Goal: Task Accomplishment & Management: Use online tool/utility

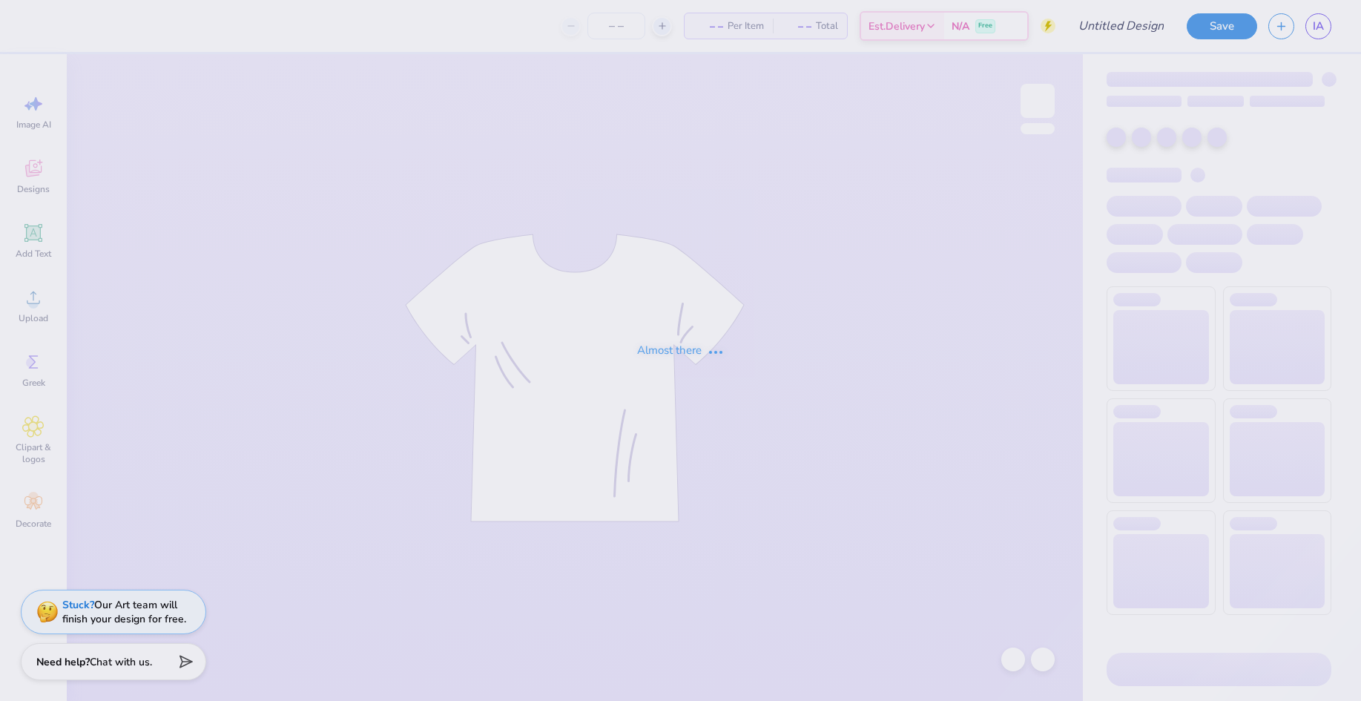
type input "kappa karnival"
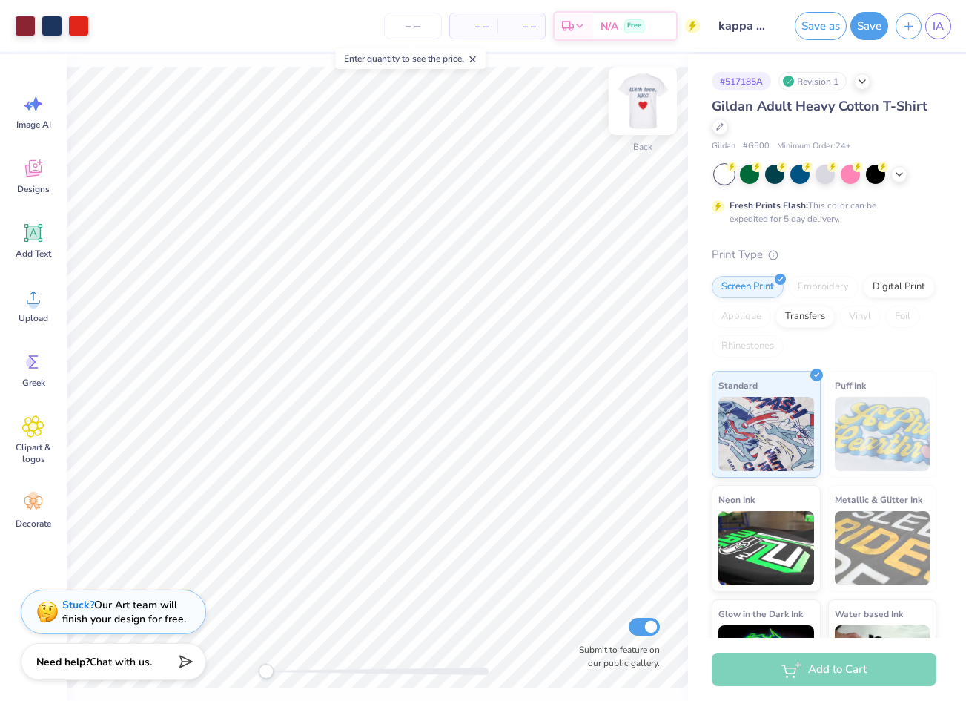
click at [650, 107] on img at bounding box center [642, 100] width 59 height 59
click at [39, 306] on icon at bounding box center [33, 297] width 22 height 22
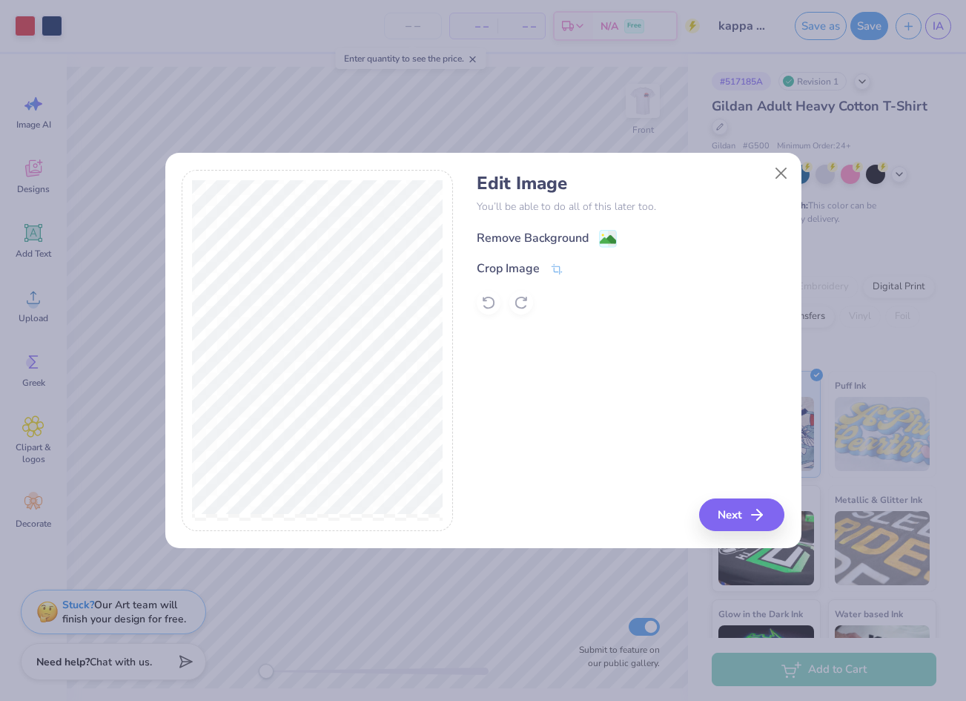
click at [607, 236] on image at bounding box center [608, 239] width 16 height 16
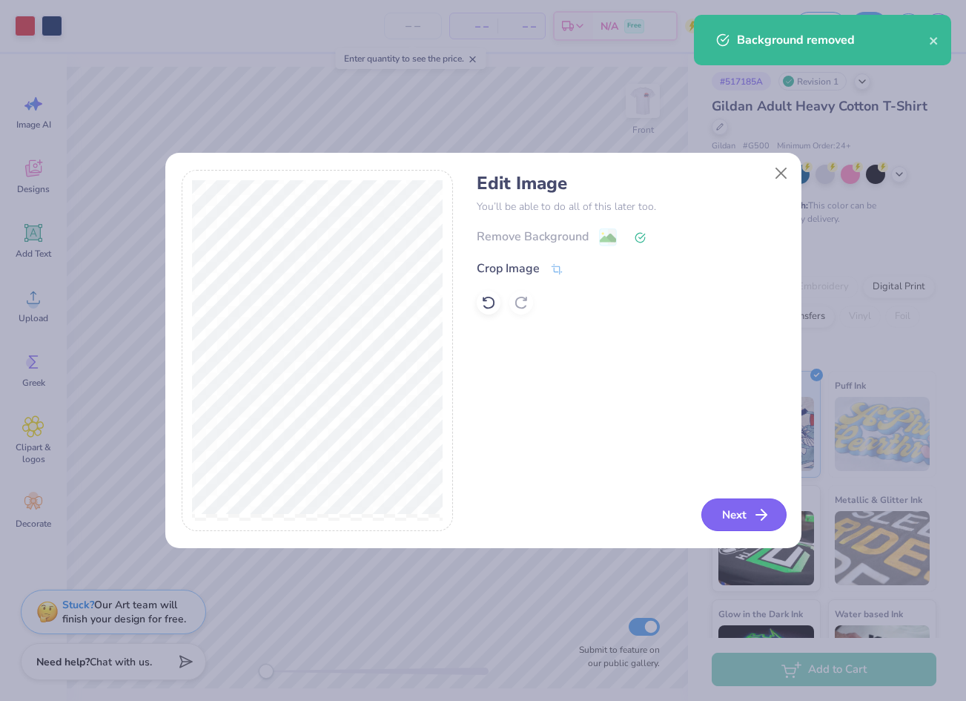
click at [757, 513] on icon "button" at bounding box center [762, 515] width 18 height 18
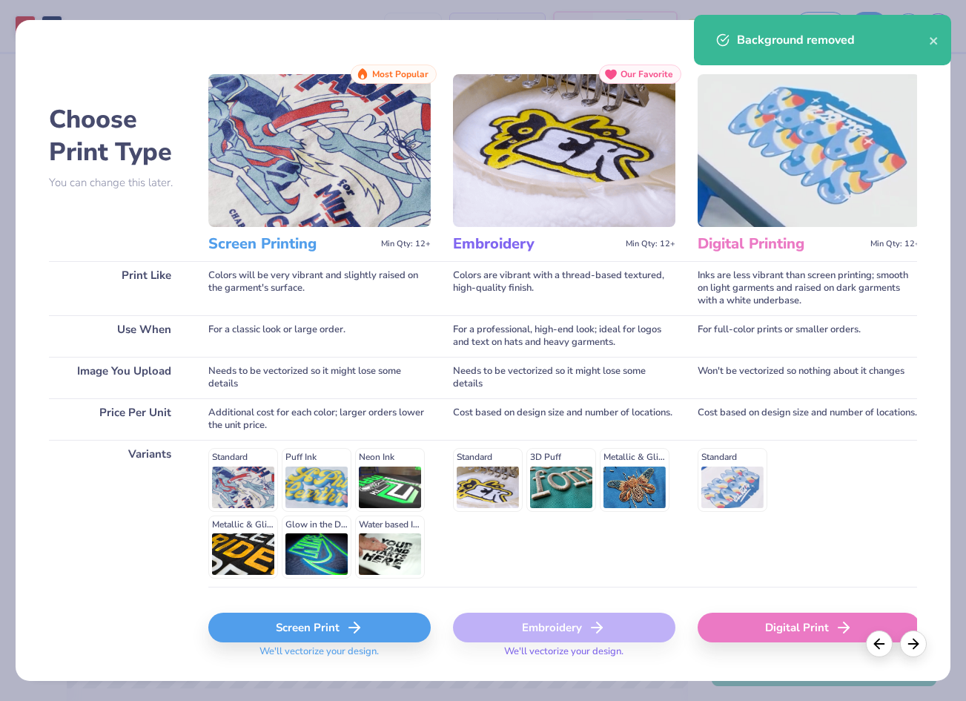
click at [735, 633] on div "Digital Print" at bounding box center [809, 628] width 223 height 30
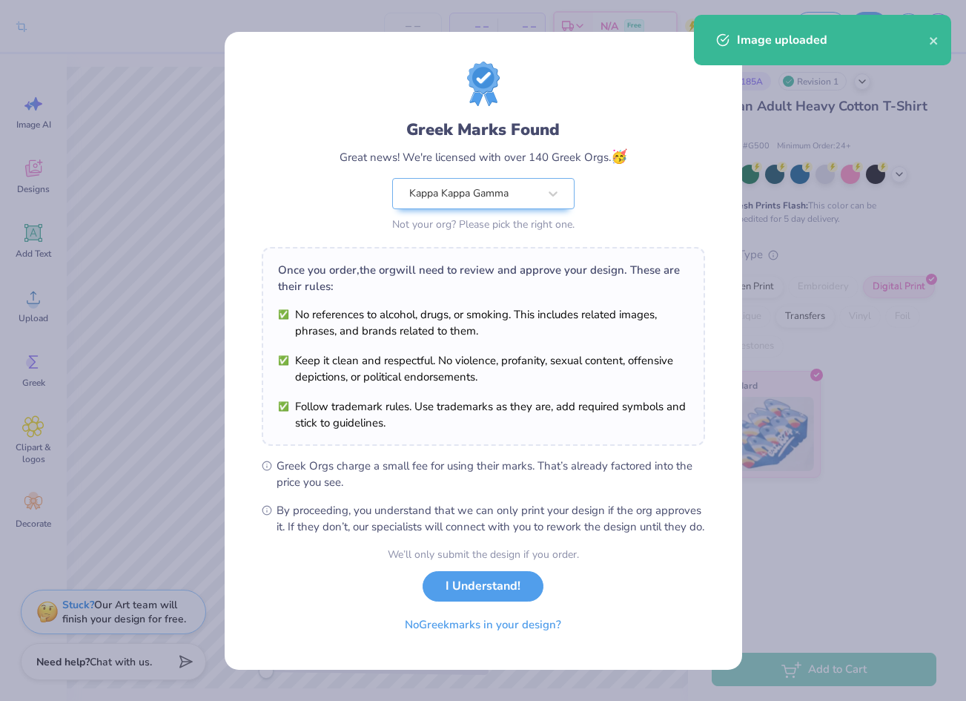
click at [455, 385] on body "Crop Image – – Per Item – – Total Est. Delivery N/A Free Design Title kappa kar…" at bounding box center [483, 350] width 966 height 701
click at [498, 585] on button "I Understand!" at bounding box center [483, 582] width 121 height 30
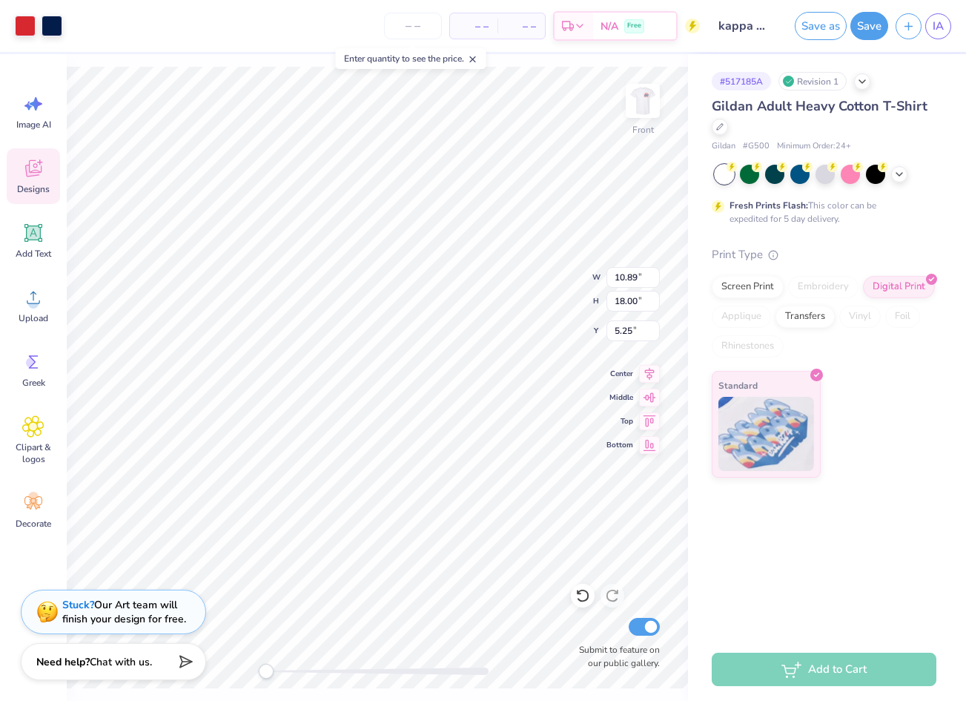
type input "14.03"
type input "12.03"
type input "6.71"
click at [898, 173] on icon at bounding box center [900, 173] width 12 height 12
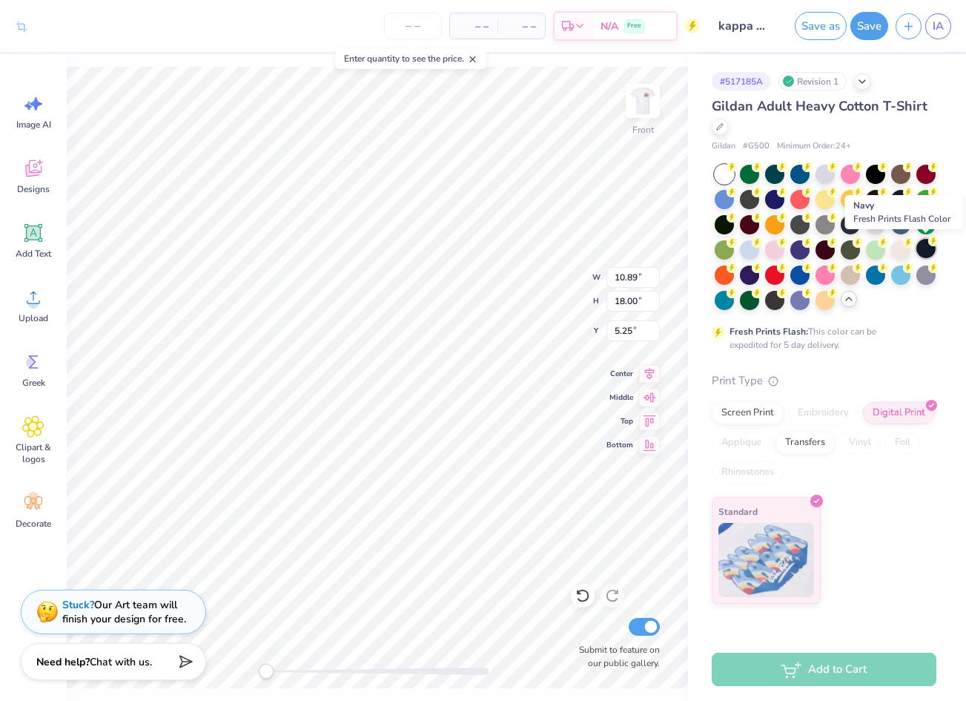
click at [935, 246] on div at bounding box center [926, 248] width 19 height 19
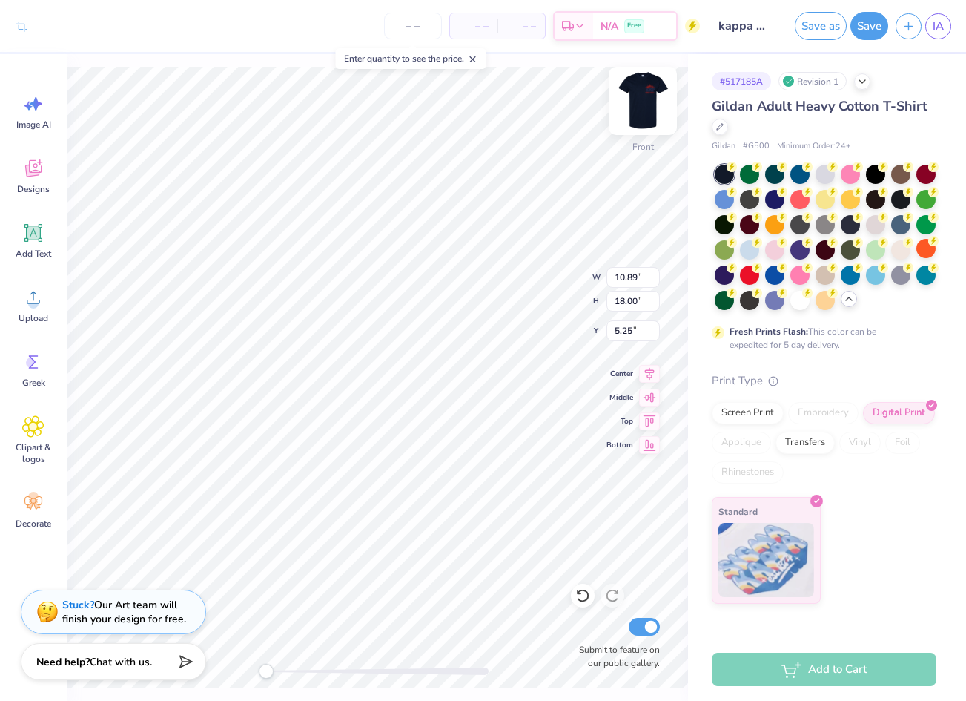
click at [640, 93] on img at bounding box center [642, 100] width 59 height 59
click at [52, 27] on div at bounding box center [52, 24] width 21 height 21
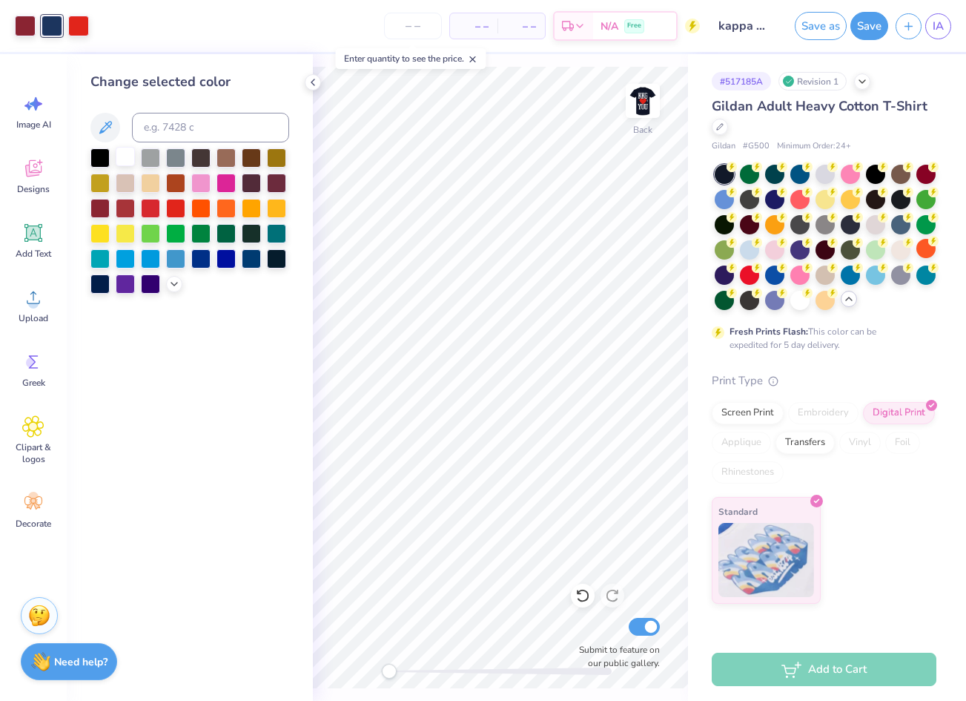
click at [119, 160] on div at bounding box center [125, 156] width 19 height 19
click at [27, 23] on div at bounding box center [25, 24] width 21 height 21
click at [153, 262] on div at bounding box center [150, 257] width 19 height 19
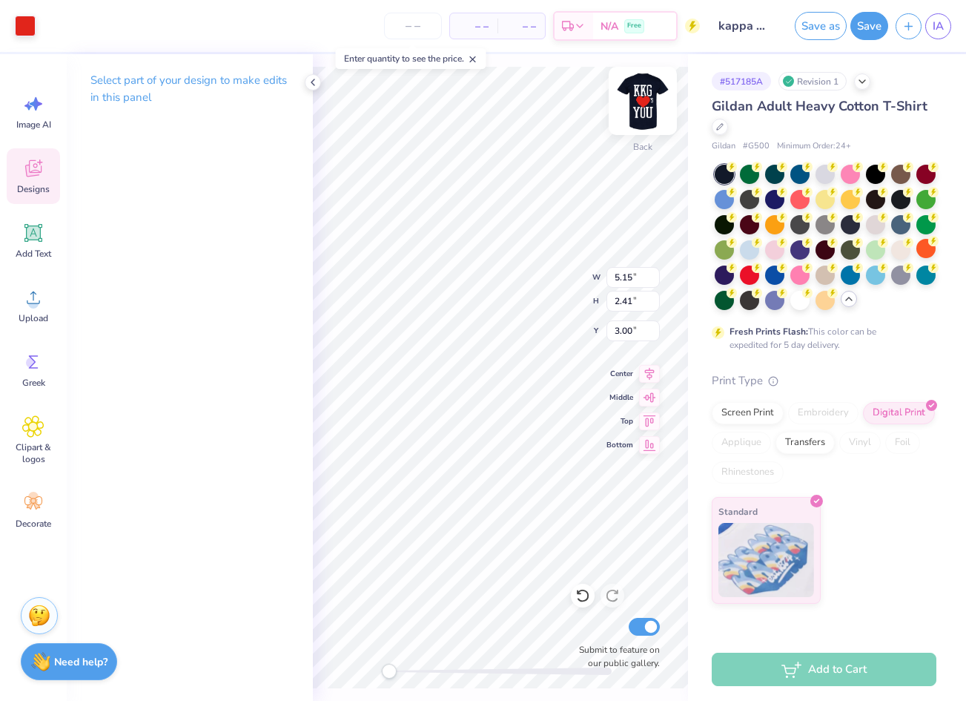
click at [651, 93] on img at bounding box center [642, 100] width 59 height 59
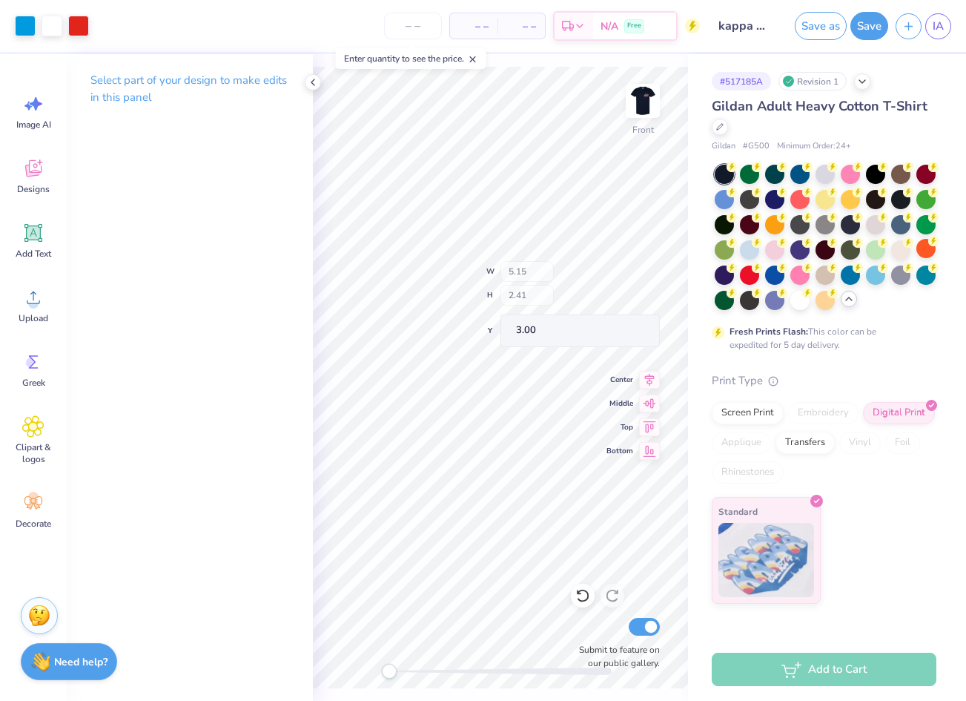
type input "5.07"
type input "2.37"
type input "4.76"
type input "10.89"
type input "18.00"
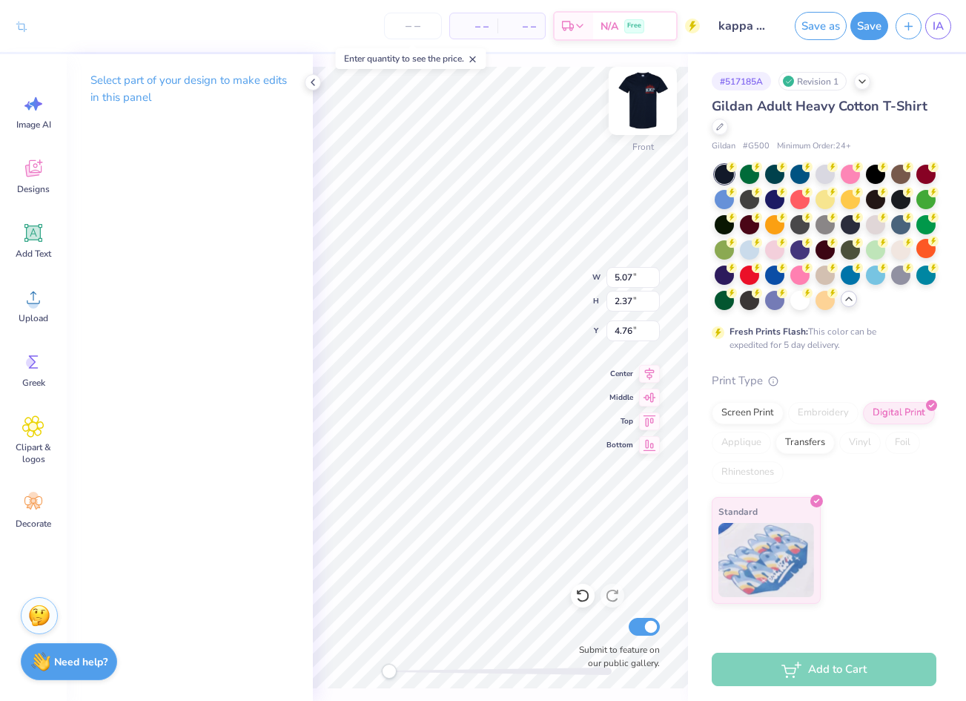
type input "5.25"
click at [310, 83] on icon at bounding box center [313, 82] width 12 height 12
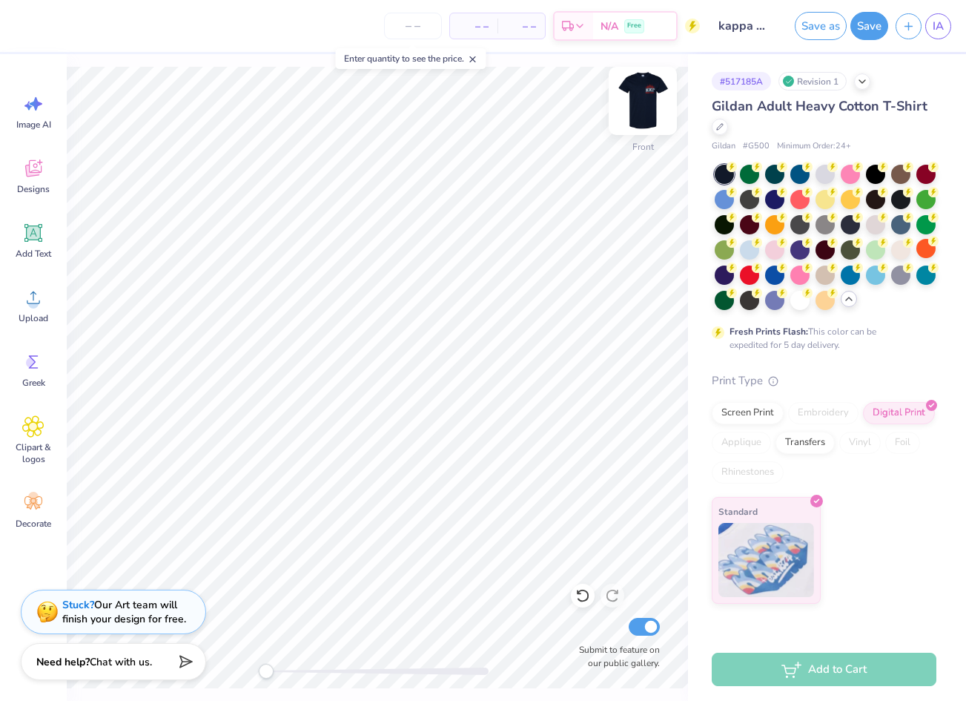
click at [634, 100] on img at bounding box center [642, 100] width 59 height 59
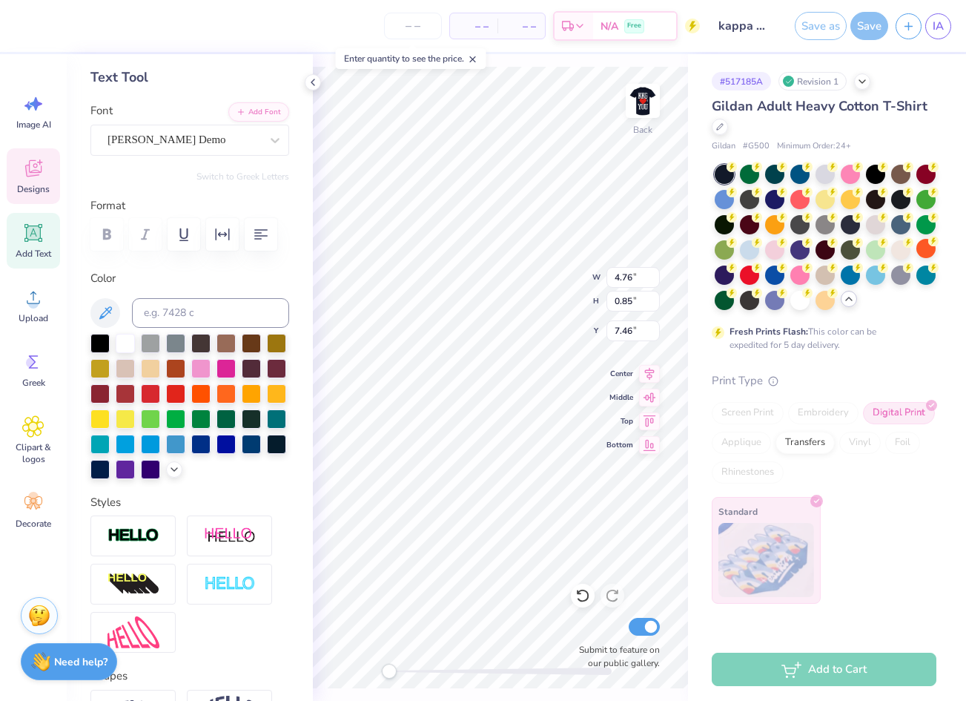
scroll to position [70, 0]
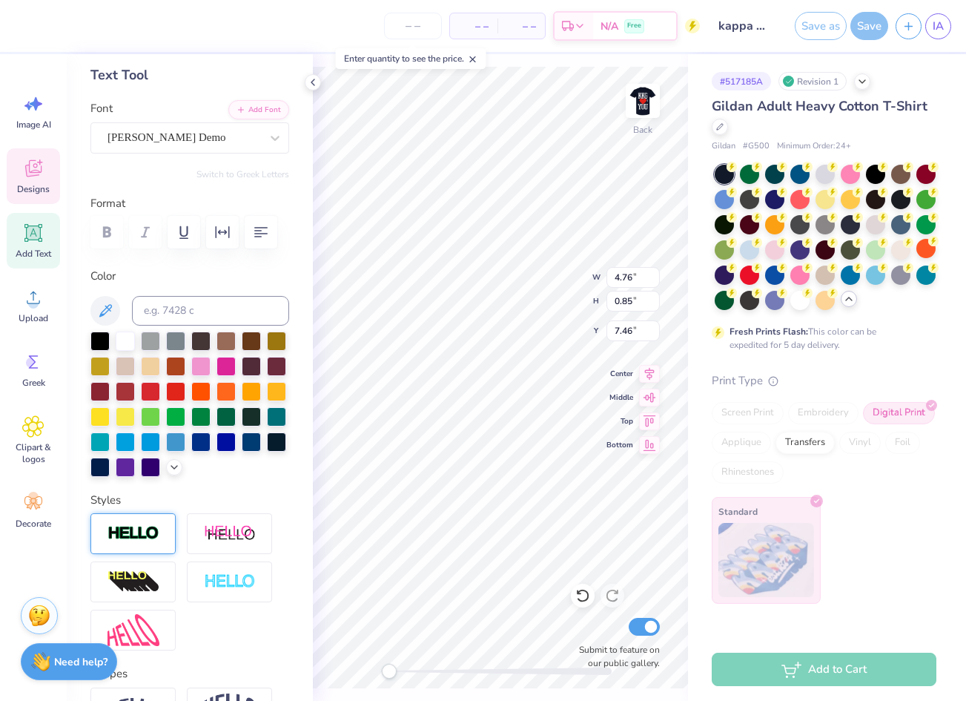
click at [143, 526] on img at bounding box center [134, 533] width 52 height 17
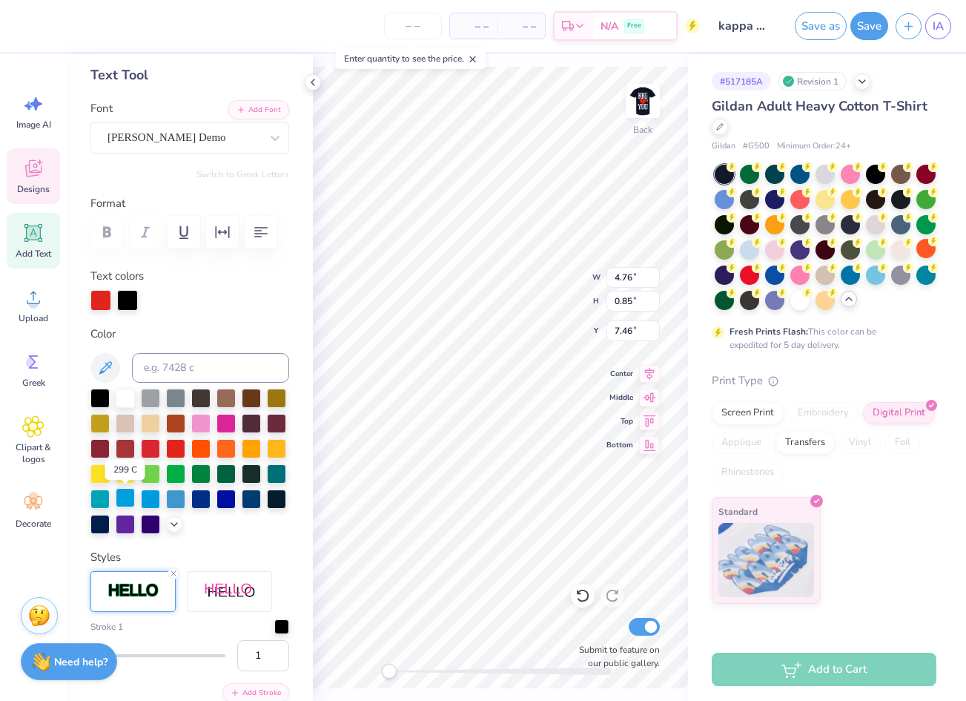
click at [134, 498] on div at bounding box center [125, 497] width 19 height 19
click at [154, 448] on div at bounding box center [150, 447] width 19 height 19
click at [127, 307] on div at bounding box center [127, 299] width 21 height 21
click at [129, 501] on div at bounding box center [125, 497] width 19 height 19
click at [125, 305] on div at bounding box center [127, 299] width 21 height 21
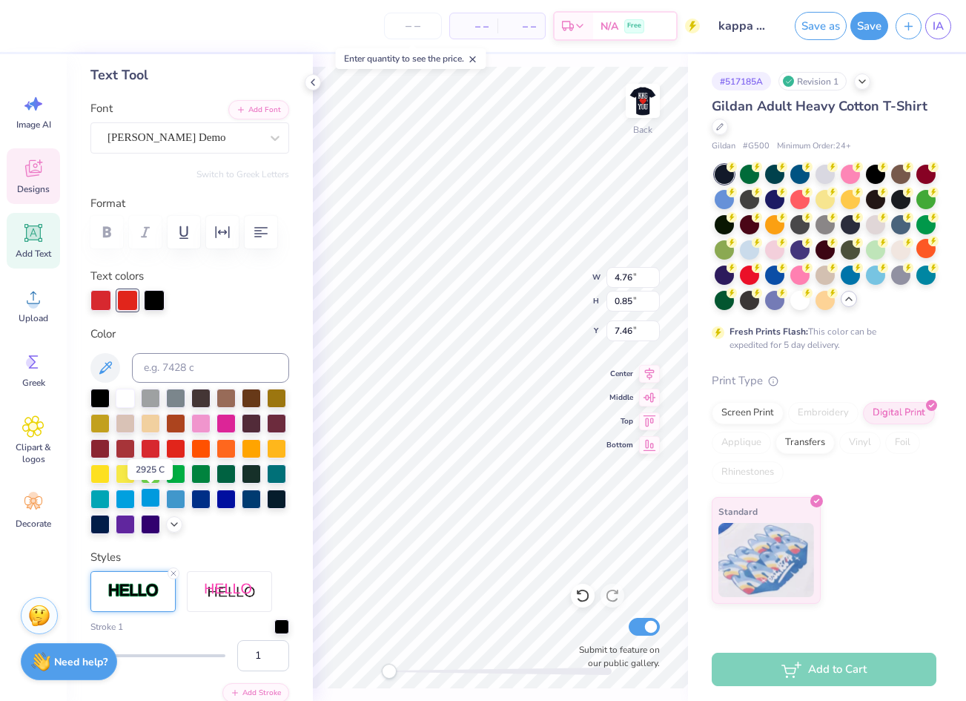
click at [143, 499] on div at bounding box center [150, 497] width 19 height 19
click at [222, 310] on div "Personalized Names Personalized Numbers Text Tool Add Font Font Genty Demo Swit…" at bounding box center [190, 377] width 246 height 647
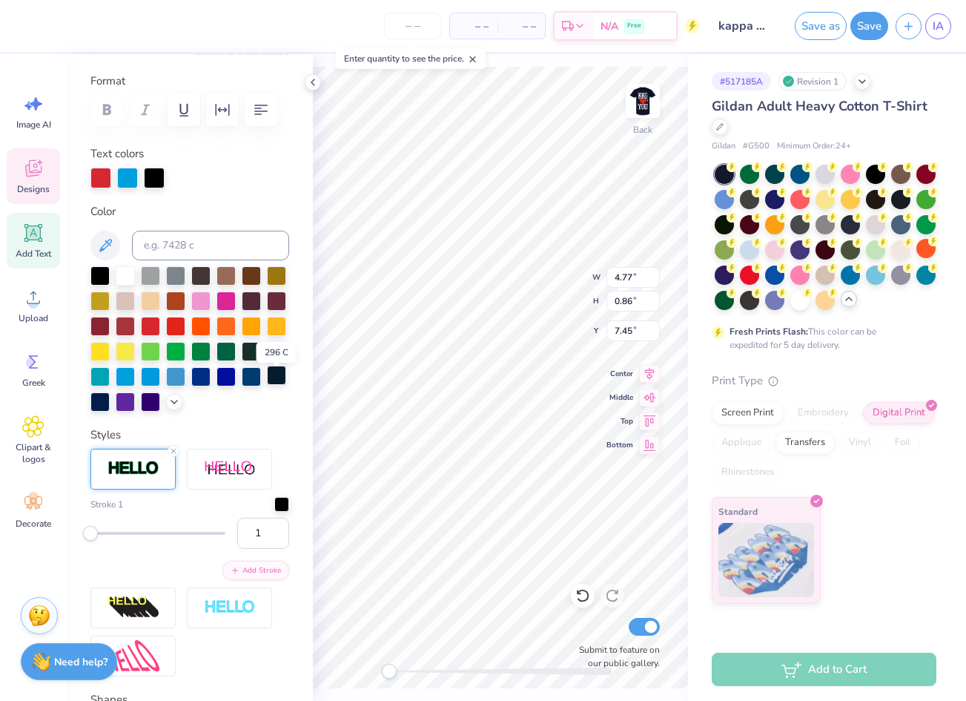
scroll to position [197, 0]
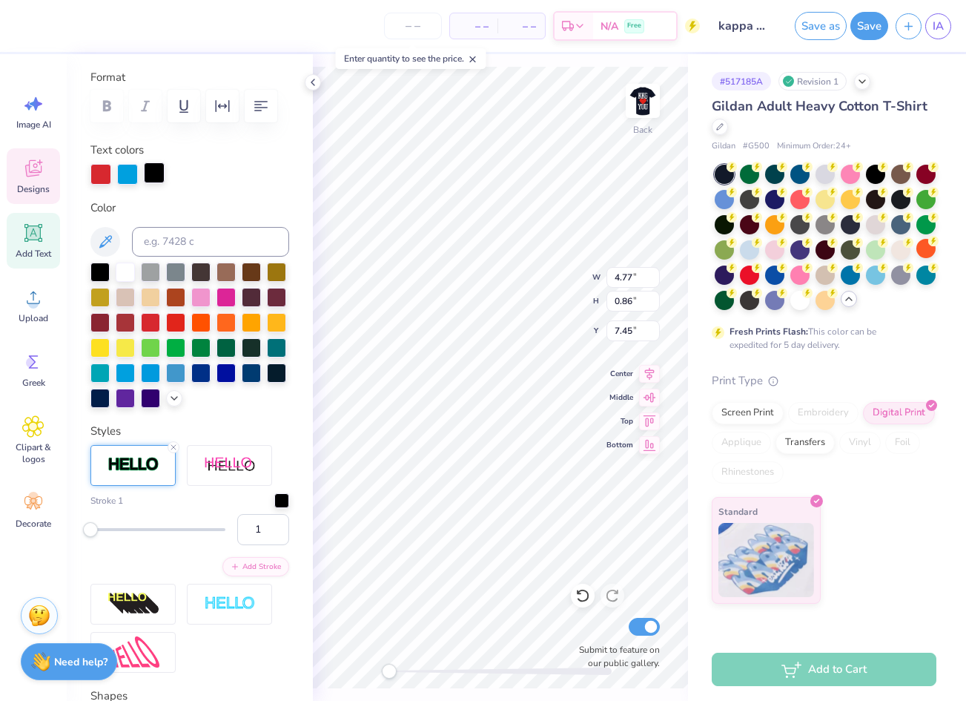
click at [155, 164] on div at bounding box center [154, 172] width 21 height 21
click at [146, 375] on div at bounding box center [150, 371] width 19 height 19
click at [153, 170] on div at bounding box center [154, 172] width 21 height 21
click at [124, 292] on div at bounding box center [125, 295] width 19 height 19
click at [127, 375] on div at bounding box center [125, 371] width 19 height 19
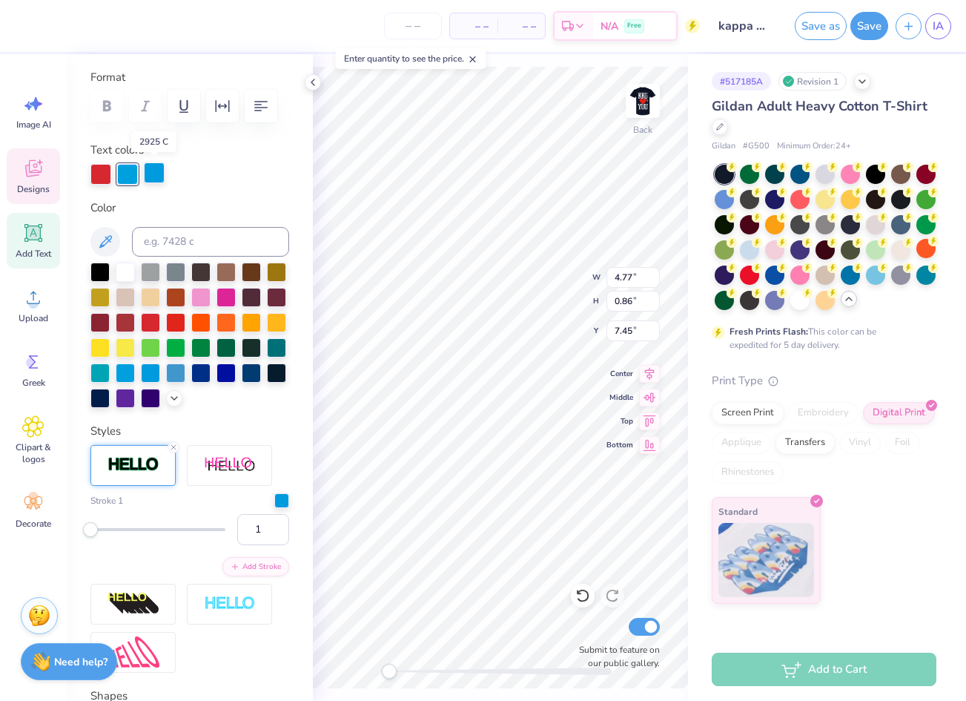
click at [146, 177] on div at bounding box center [154, 172] width 21 height 21
click at [128, 366] on div at bounding box center [125, 371] width 19 height 19
click at [221, 168] on div at bounding box center [189, 174] width 199 height 21
click at [177, 444] on icon at bounding box center [173, 447] width 9 height 9
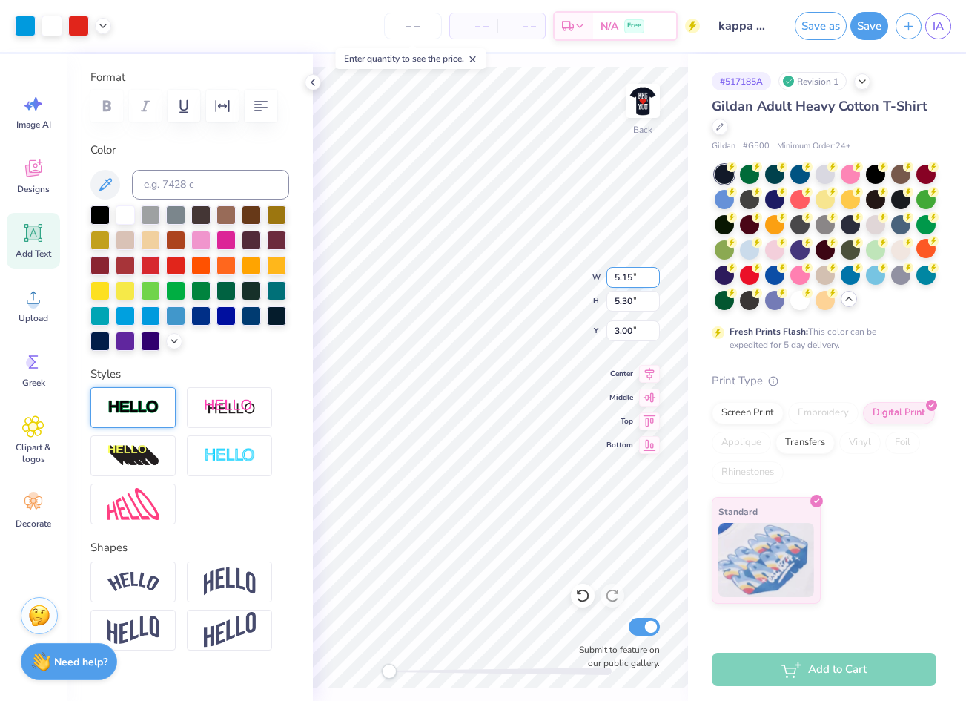
type input "3.91"
type input "4.42"
type input "3.83"
click at [310, 79] on icon at bounding box center [313, 82] width 12 height 12
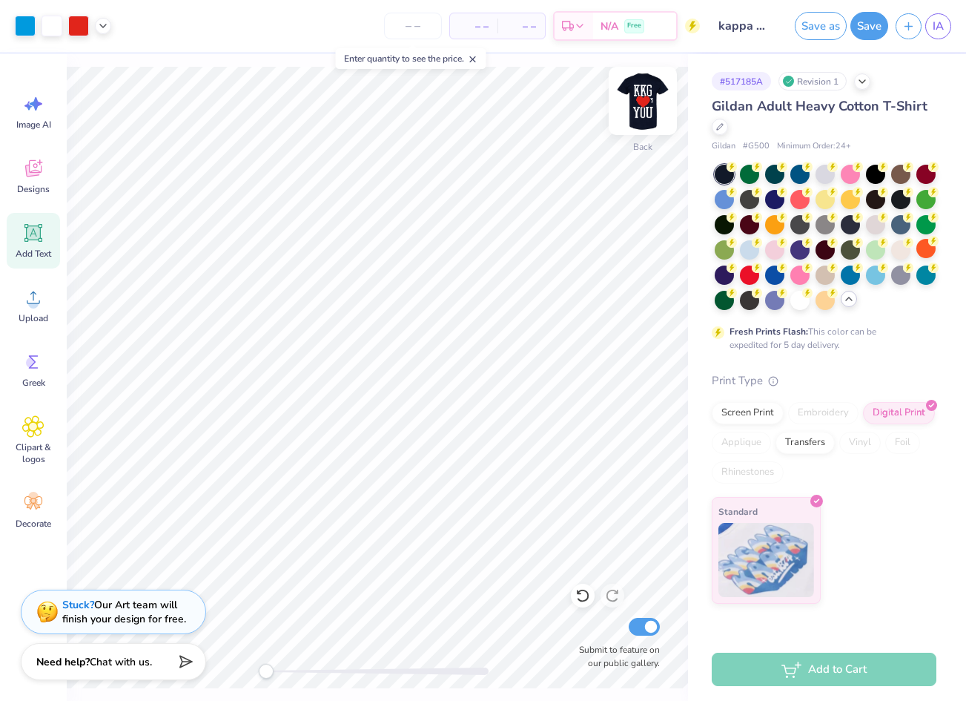
click at [648, 101] on img at bounding box center [642, 100] width 59 height 59
click at [648, 101] on img at bounding box center [643, 101] width 30 height 30
click at [639, 108] on img at bounding box center [642, 100] width 59 height 59
click at [647, 92] on img at bounding box center [642, 100] width 59 height 59
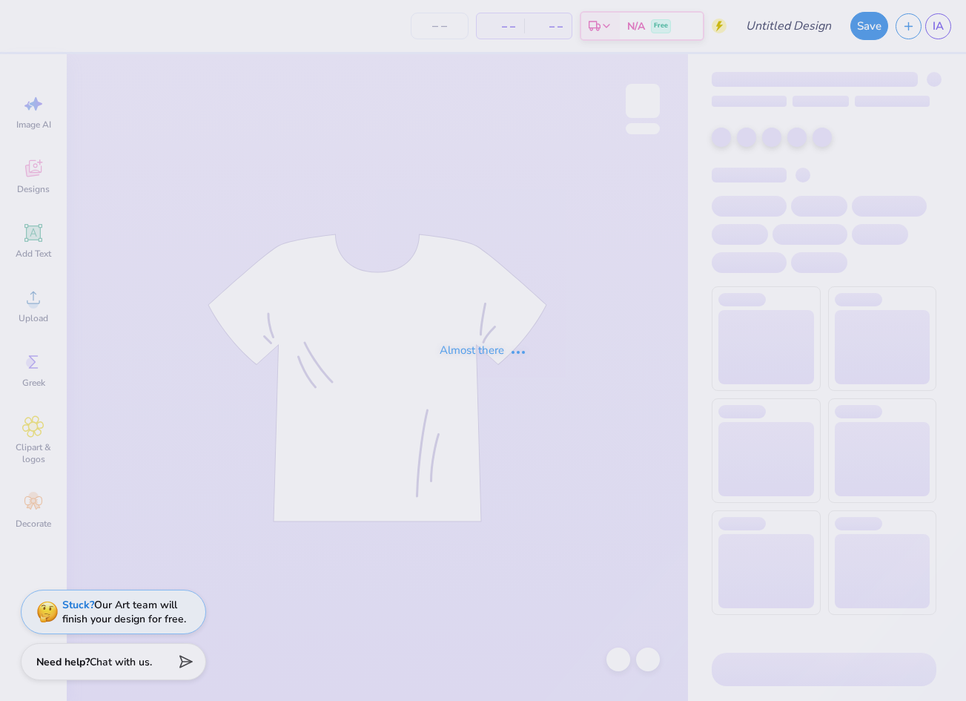
type input "kappa karnival"
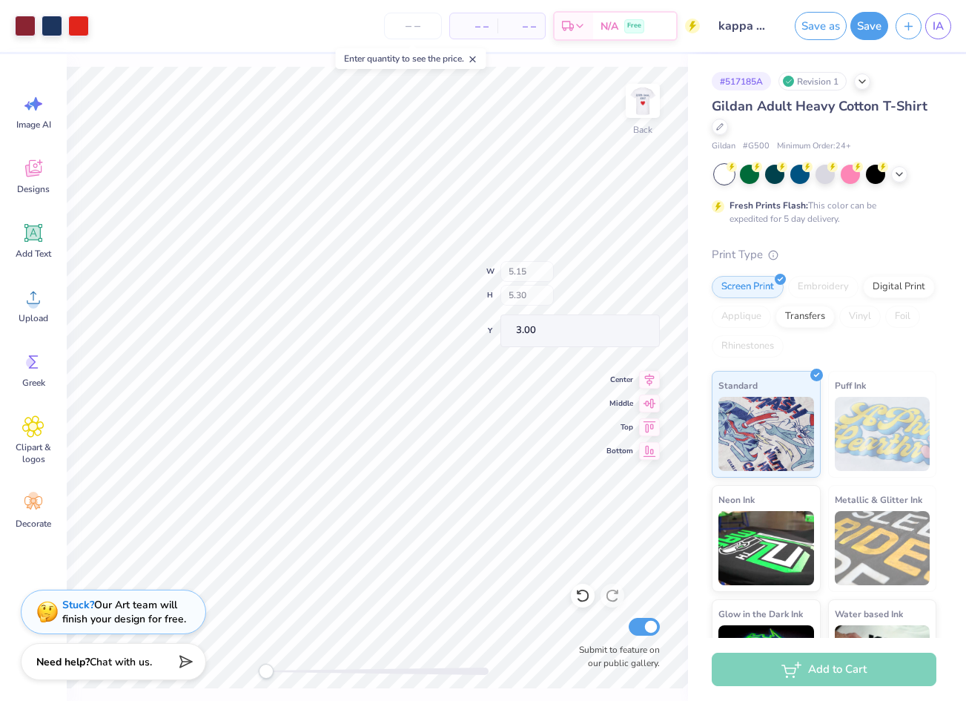
type input "4.87"
type input "2.14"
type input "5.36"
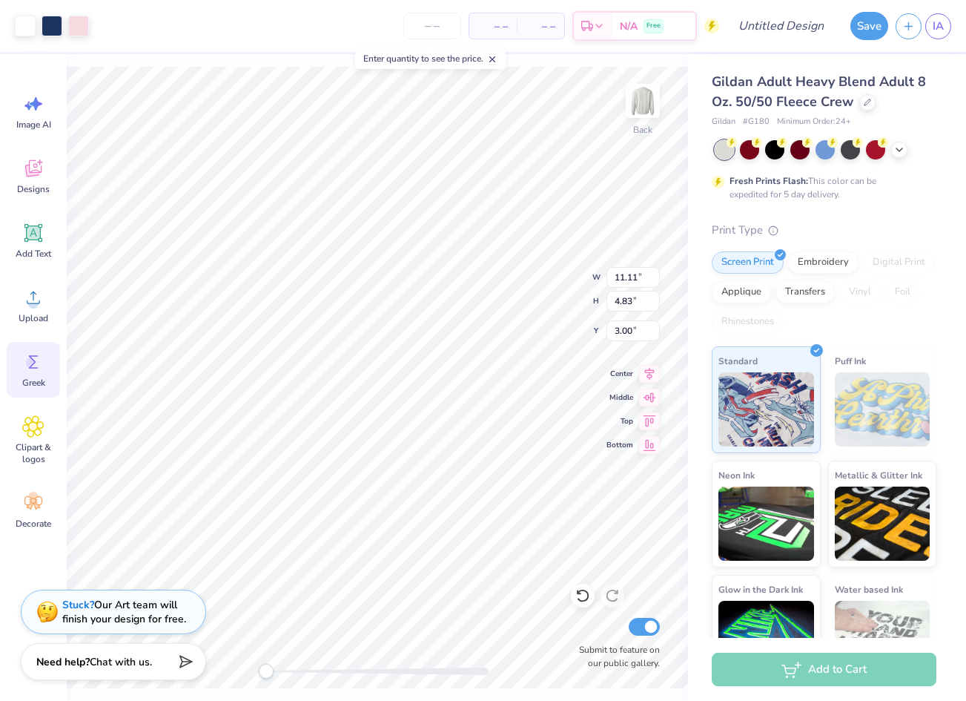
click at [26, 386] on span "Greek" at bounding box center [33, 383] width 23 height 12
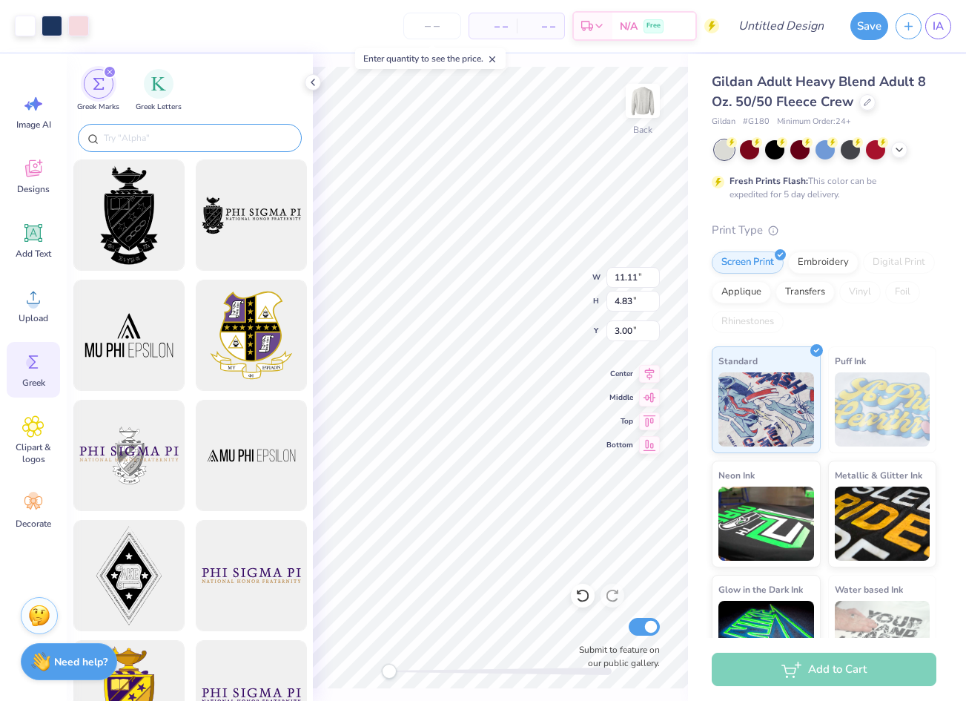
click at [157, 125] on div at bounding box center [190, 138] width 224 height 28
click at [159, 93] on div "filter for Greek Letters" at bounding box center [159, 82] width 30 height 30
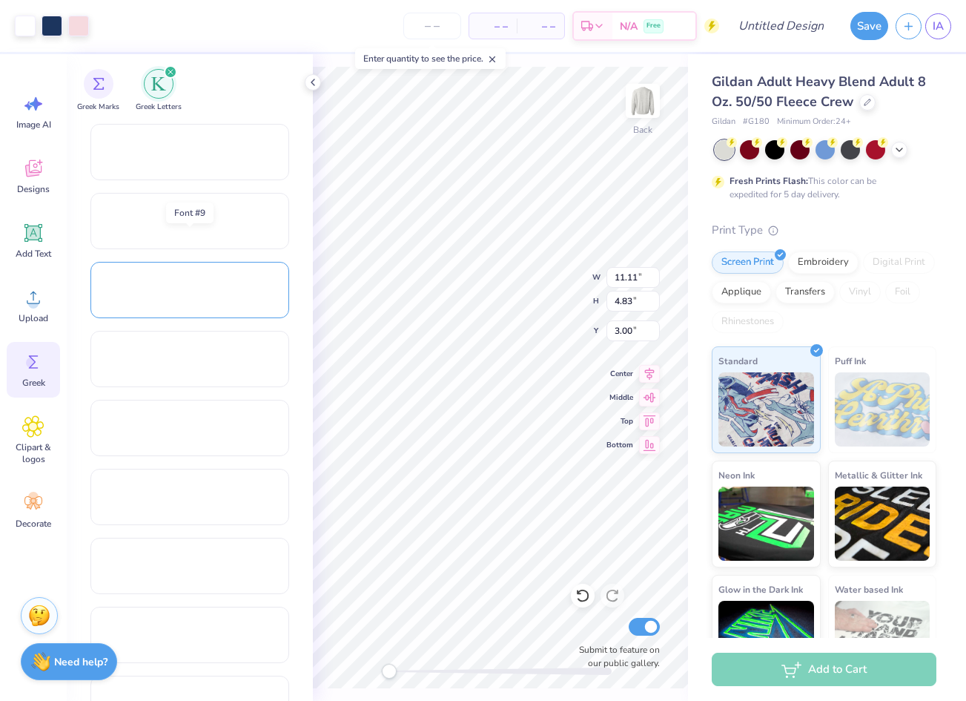
scroll to position [820, 0]
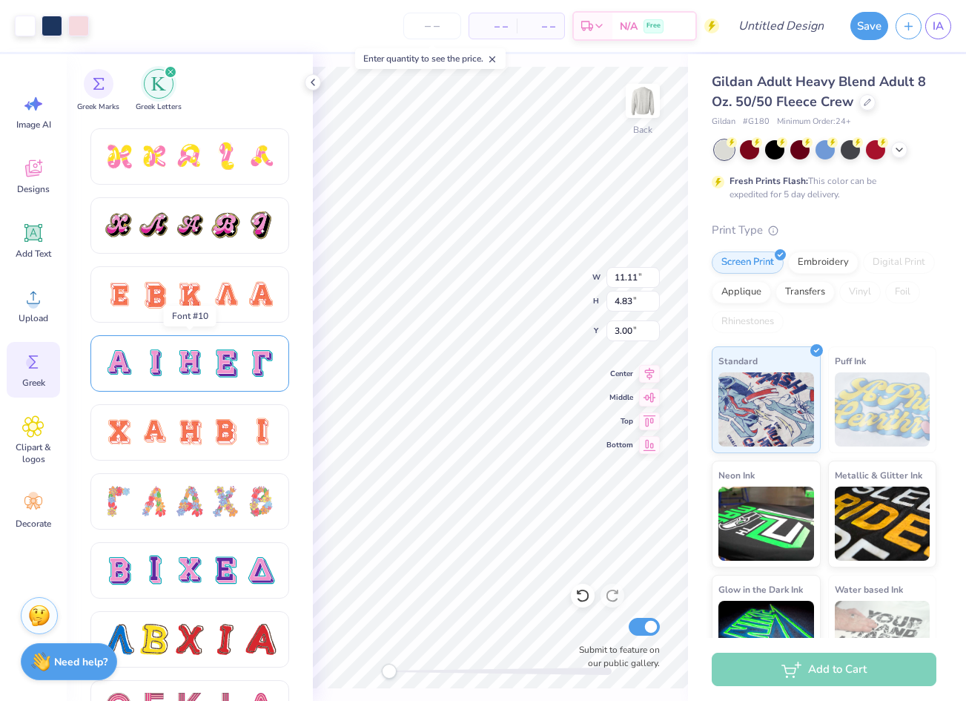
click at [197, 374] on div at bounding box center [189, 363] width 31 height 31
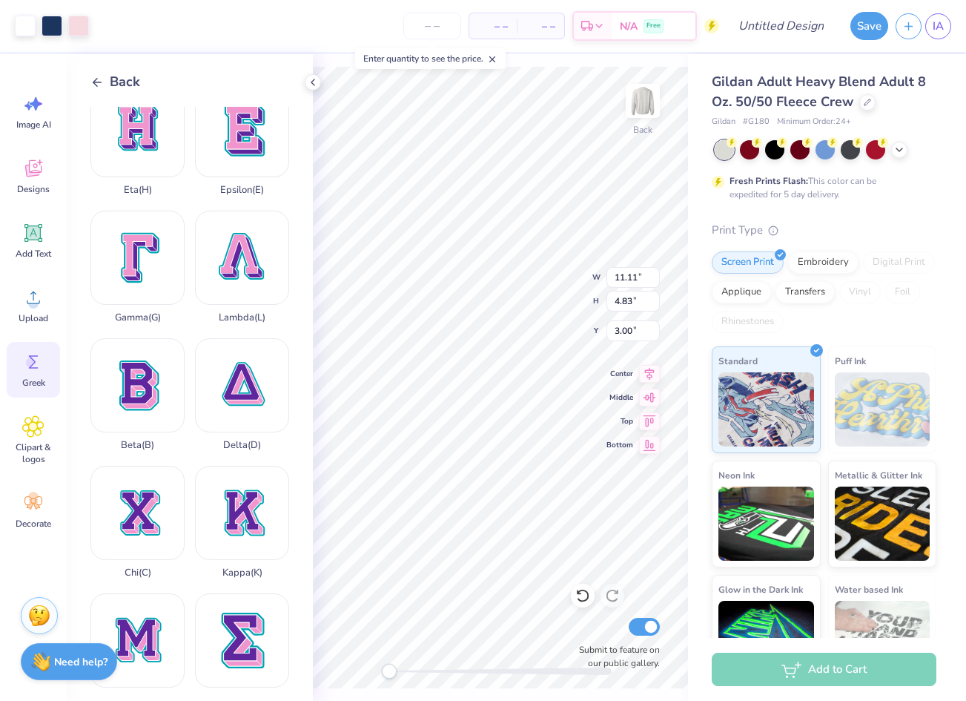
scroll to position [237, 0]
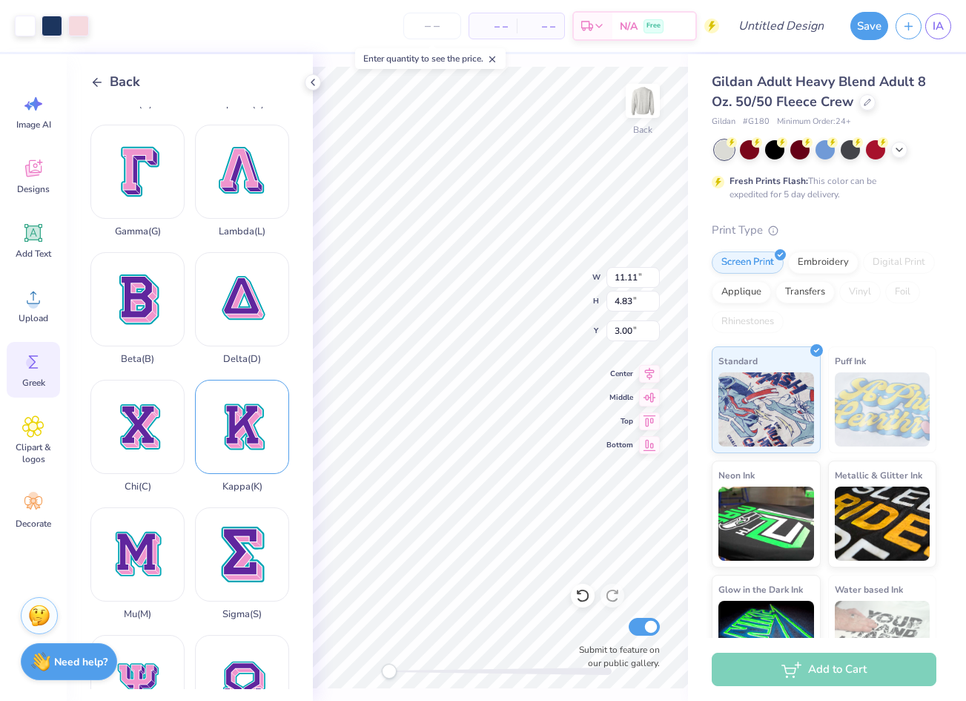
click at [243, 429] on div "Kappa ( K )" at bounding box center [242, 436] width 94 height 113
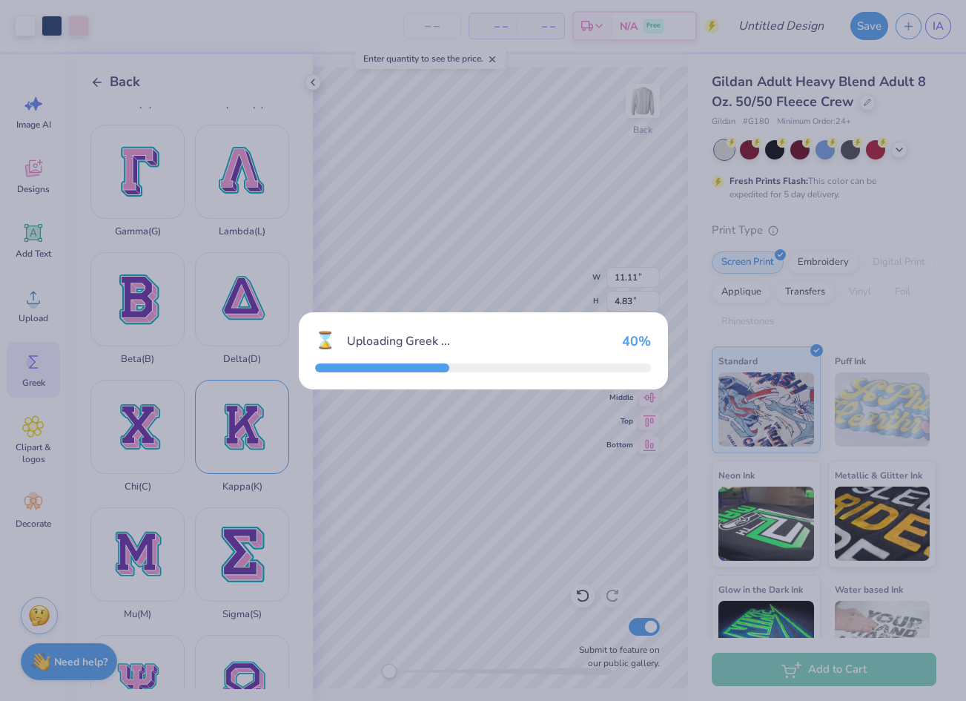
type input "15.00"
type input "17.11"
type input "3.32"
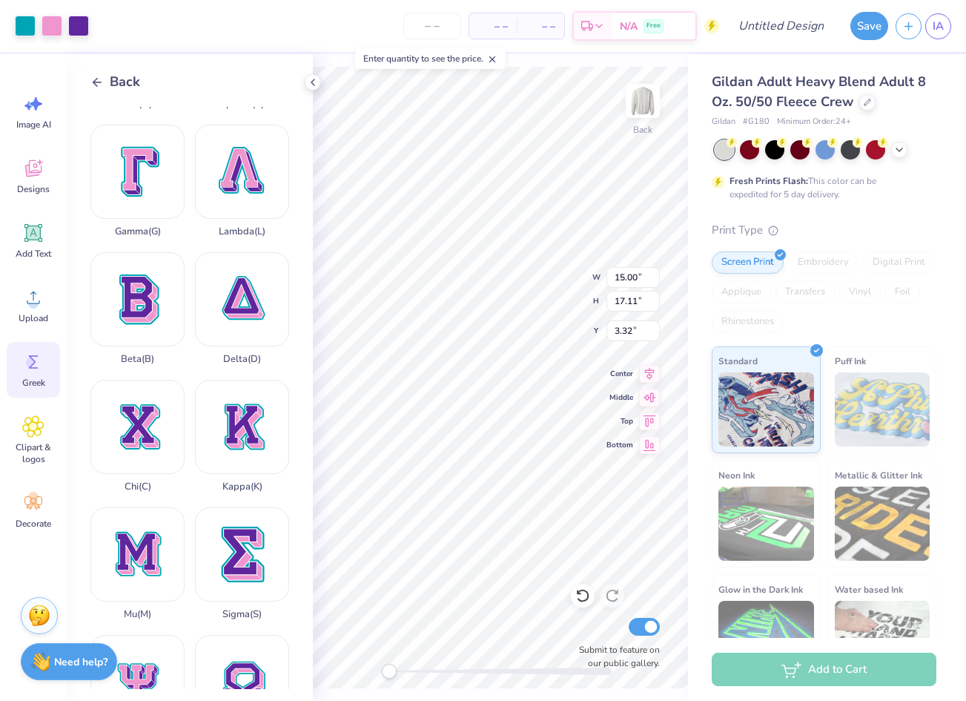
click at [97, 79] on polyline at bounding box center [95, 82] width 4 height 8
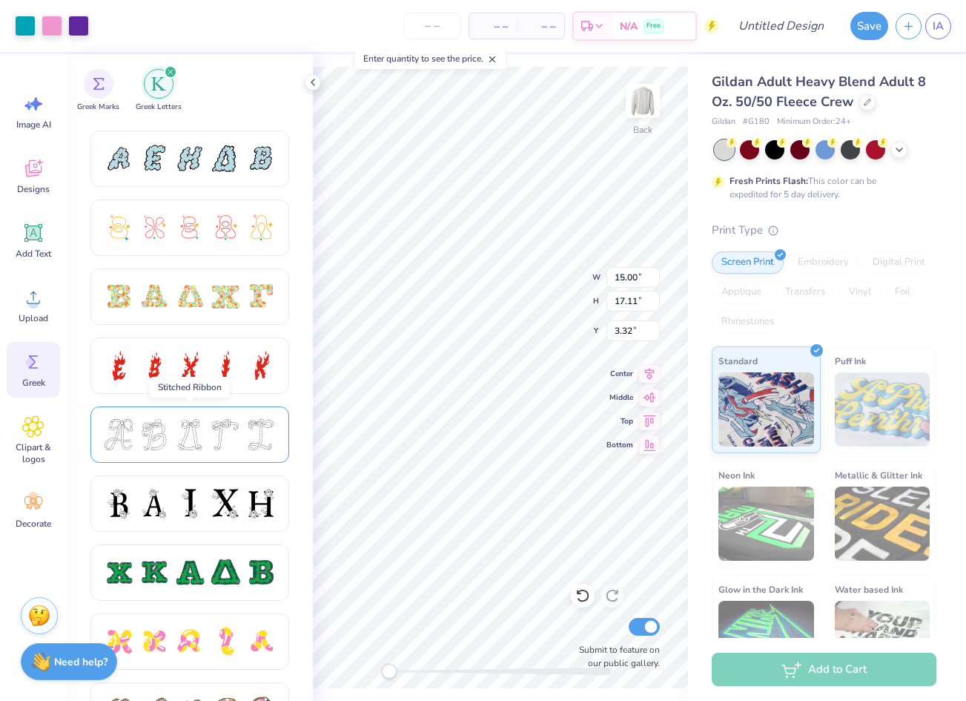
scroll to position [333, 0]
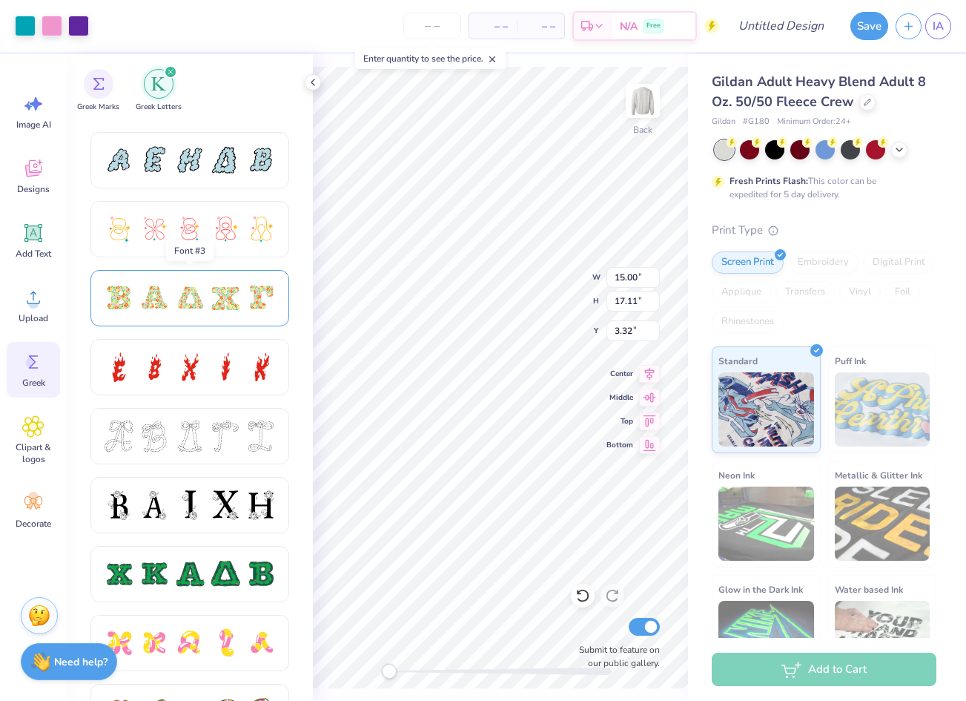
click at [154, 303] on div at bounding box center [154, 298] width 31 height 31
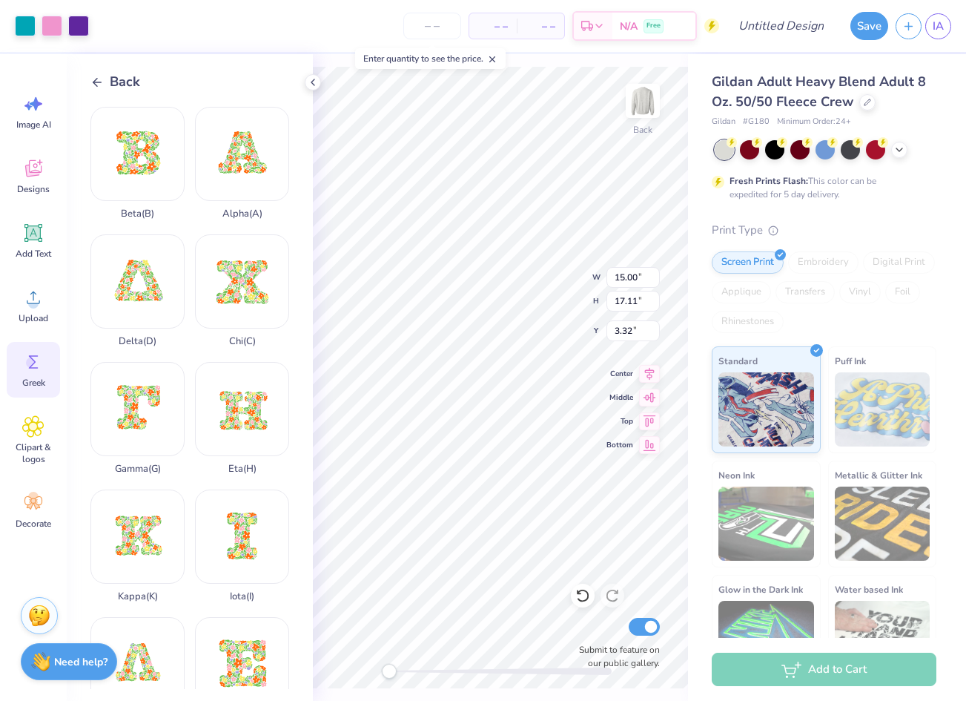
click at [92, 74] on div "Back" at bounding box center [115, 82] width 50 height 20
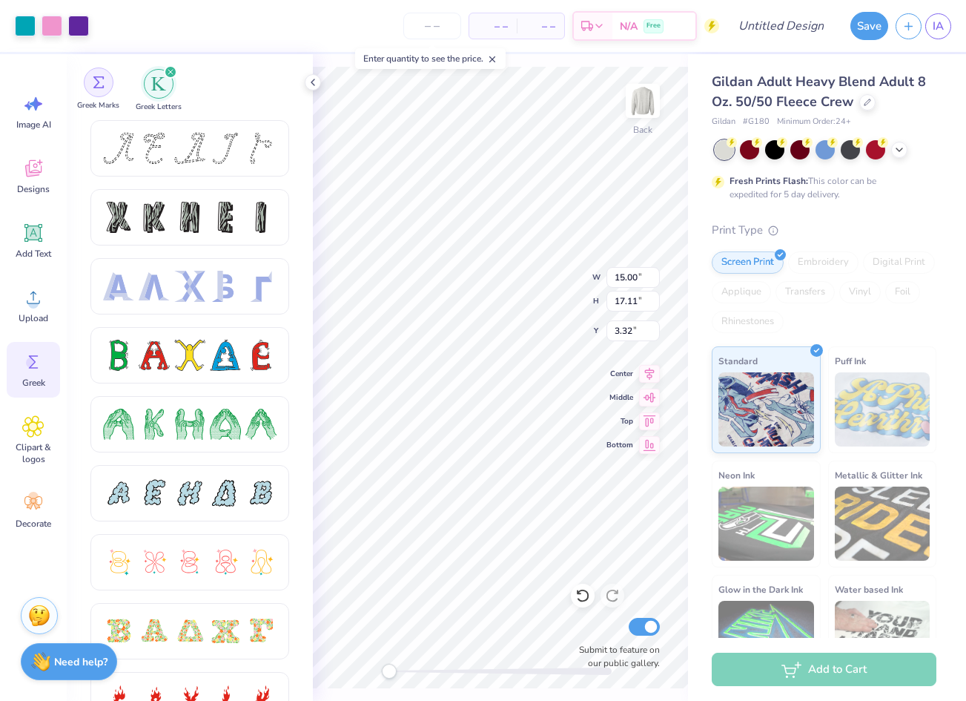
click at [101, 89] on div "filter for Greek Marks" at bounding box center [99, 82] width 30 height 30
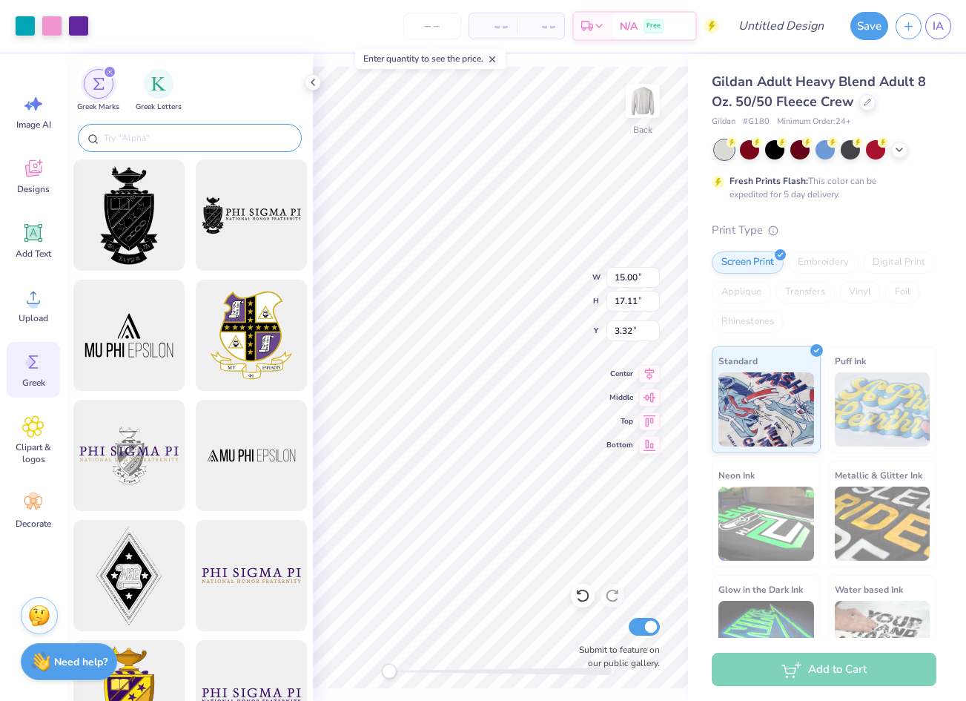
click at [162, 142] on input "text" at bounding box center [197, 138] width 190 height 15
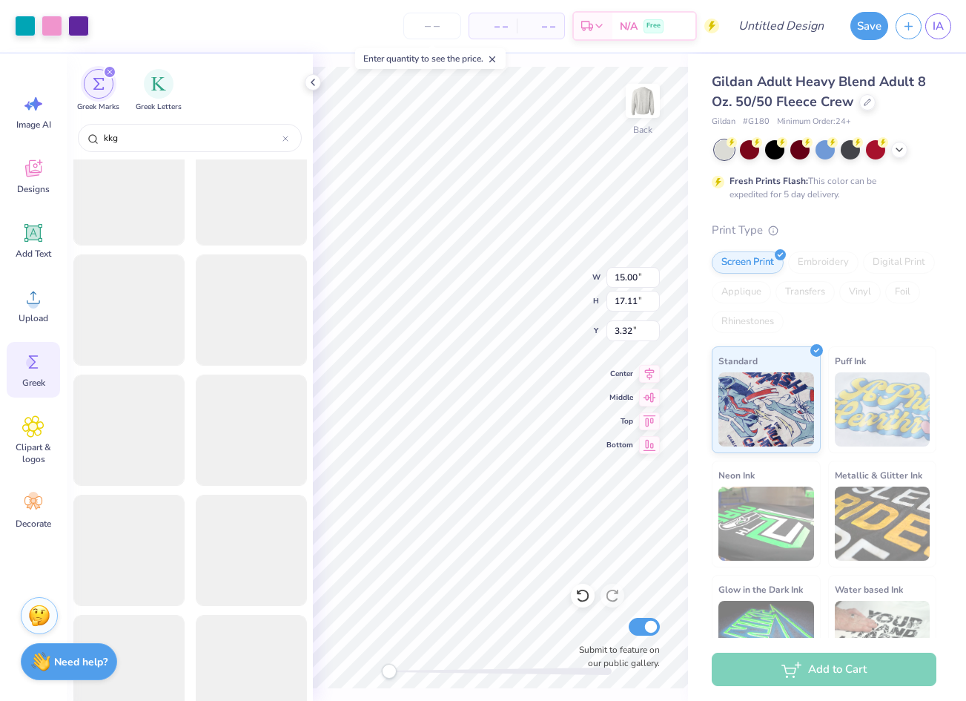
scroll to position [462, 0]
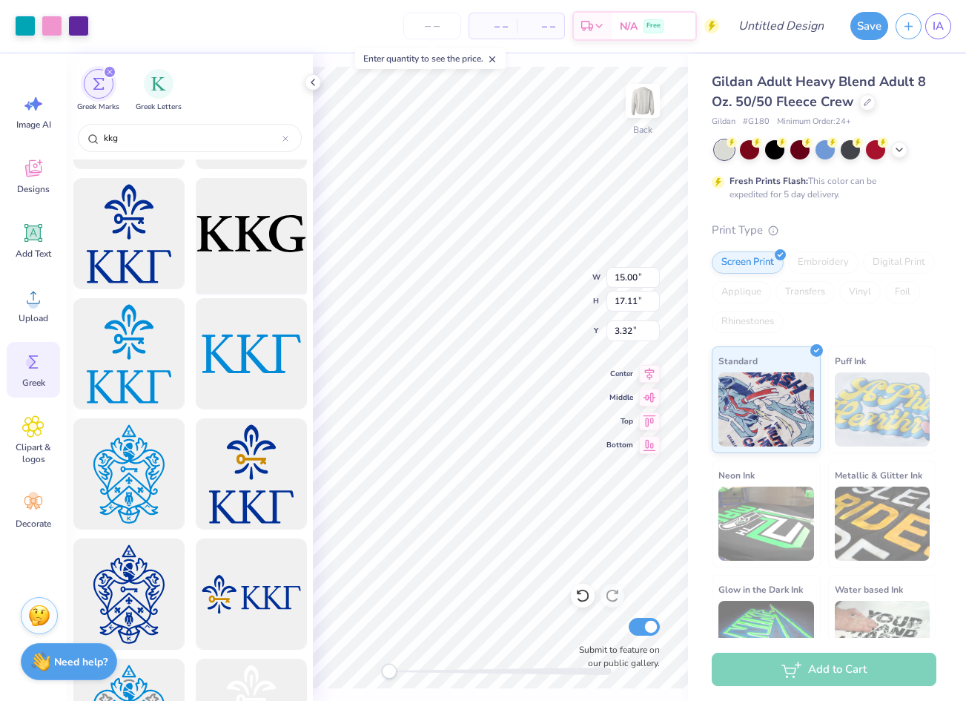
type input "kkg"
click at [263, 256] on div at bounding box center [251, 234] width 122 height 122
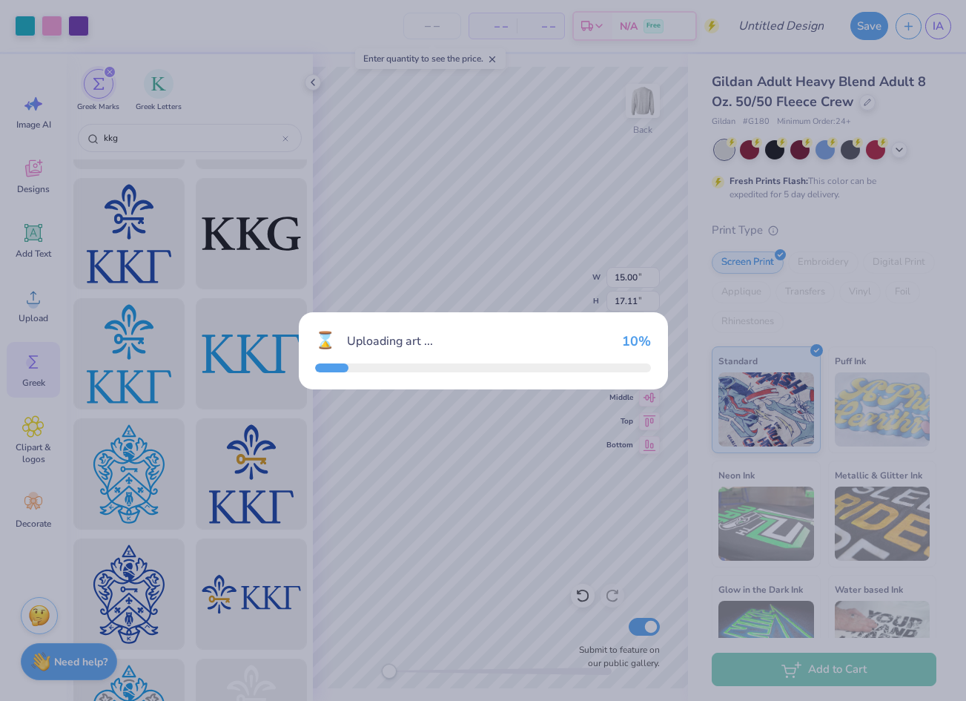
type input "5.12"
type input "3.00"
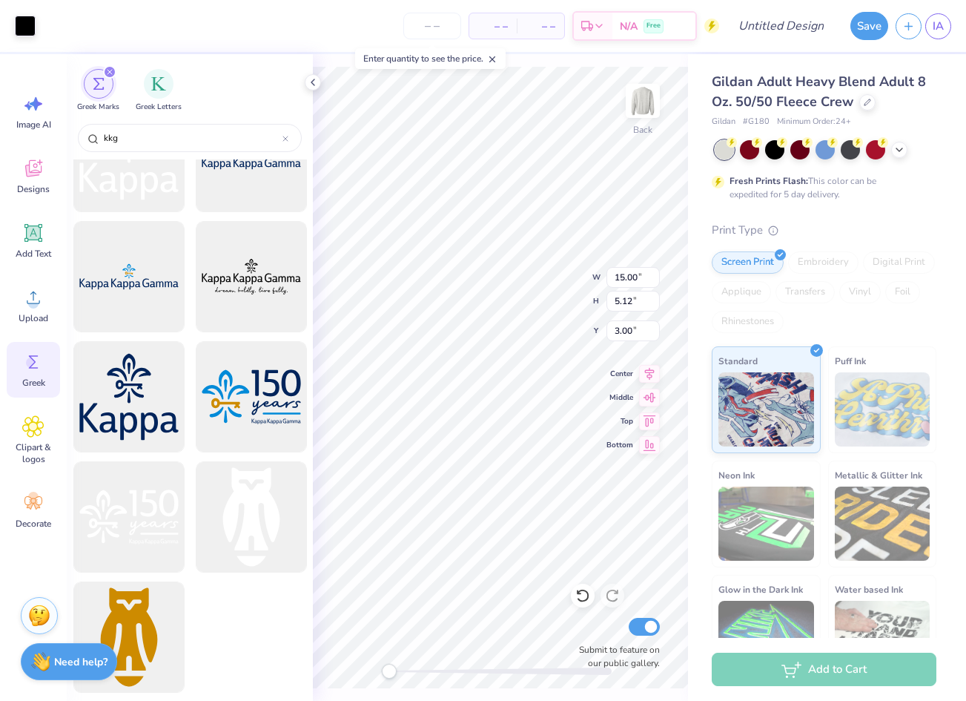
scroll to position [3303, 0]
